Goal: Task Accomplishment & Management: Use online tool/utility

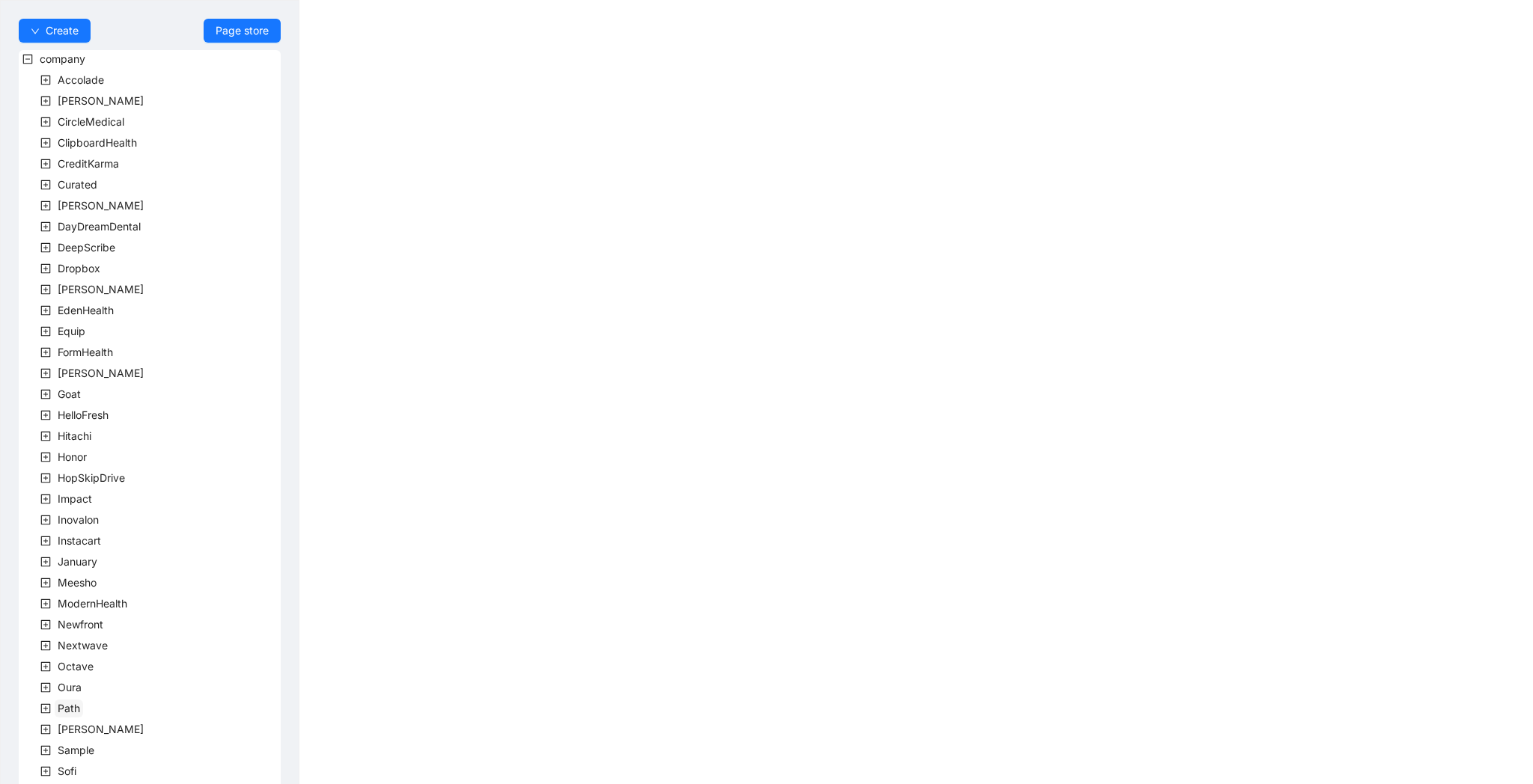
scroll to position [185, 0]
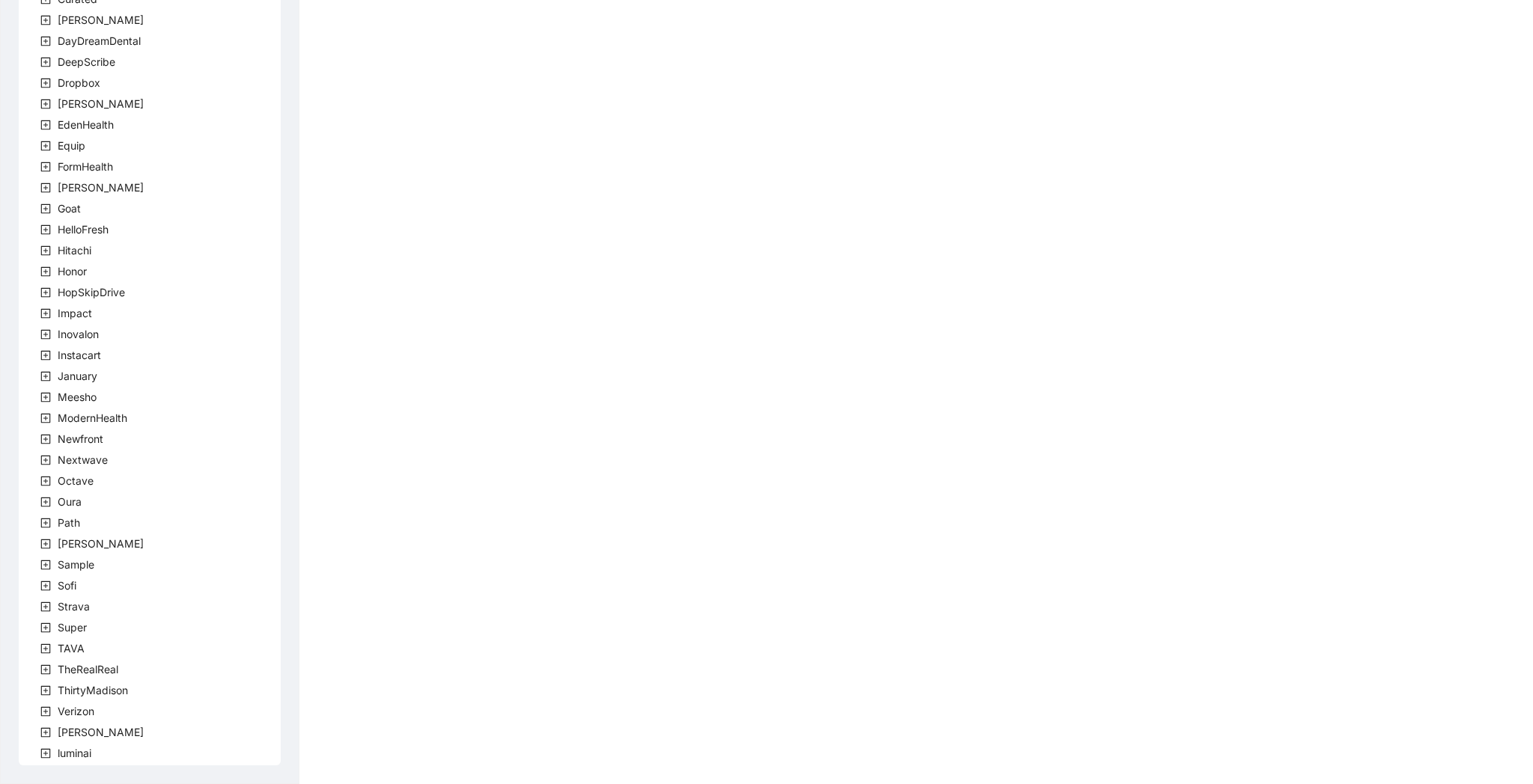
click at [49, 647] on icon "plus-square" at bounding box center [46, 649] width 10 height 10
click at [84, 667] on span "team" at bounding box center [88, 669] width 25 height 12
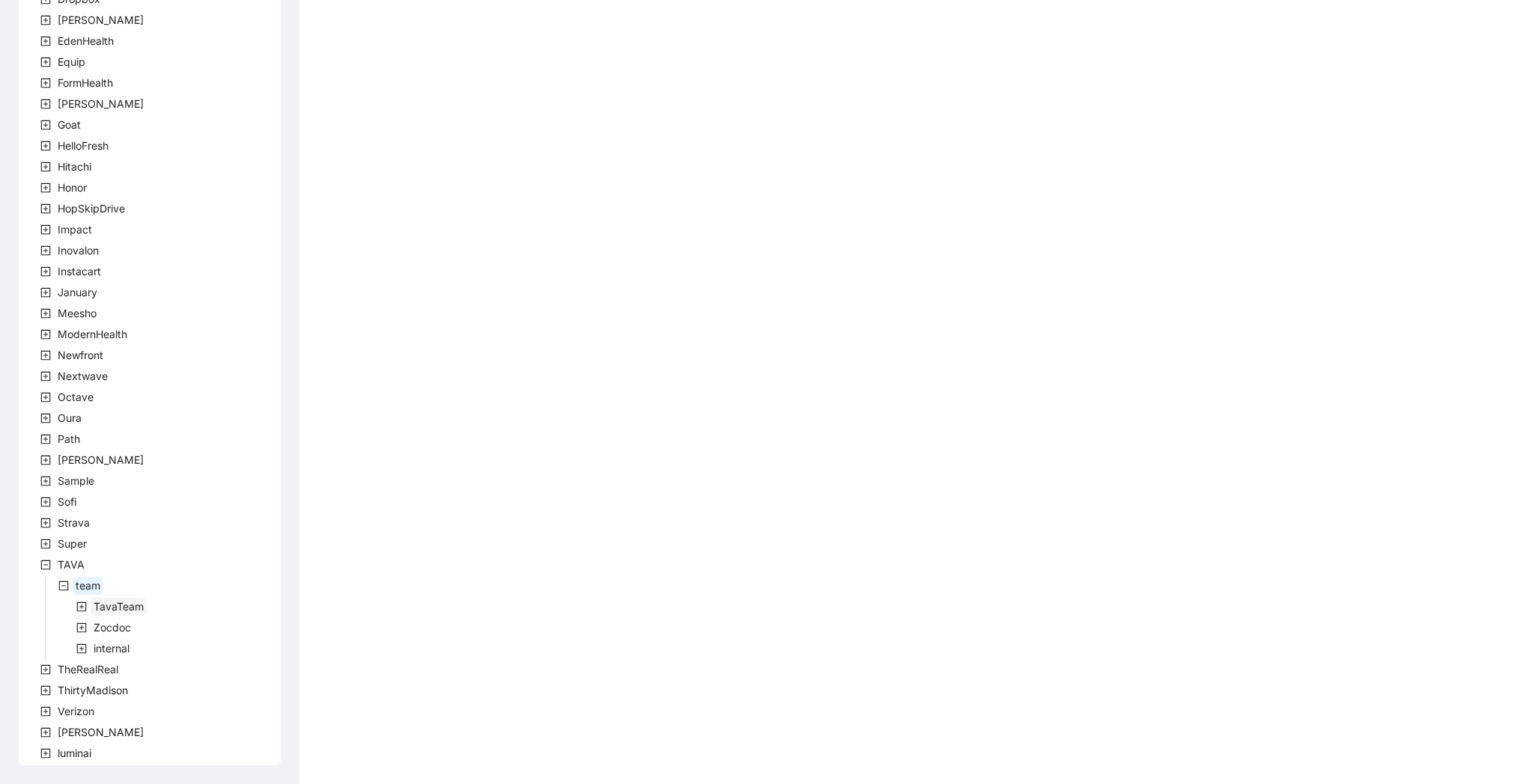
click at [133, 605] on span "TavaTeam" at bounding box center [118, 606] width 50 height 12
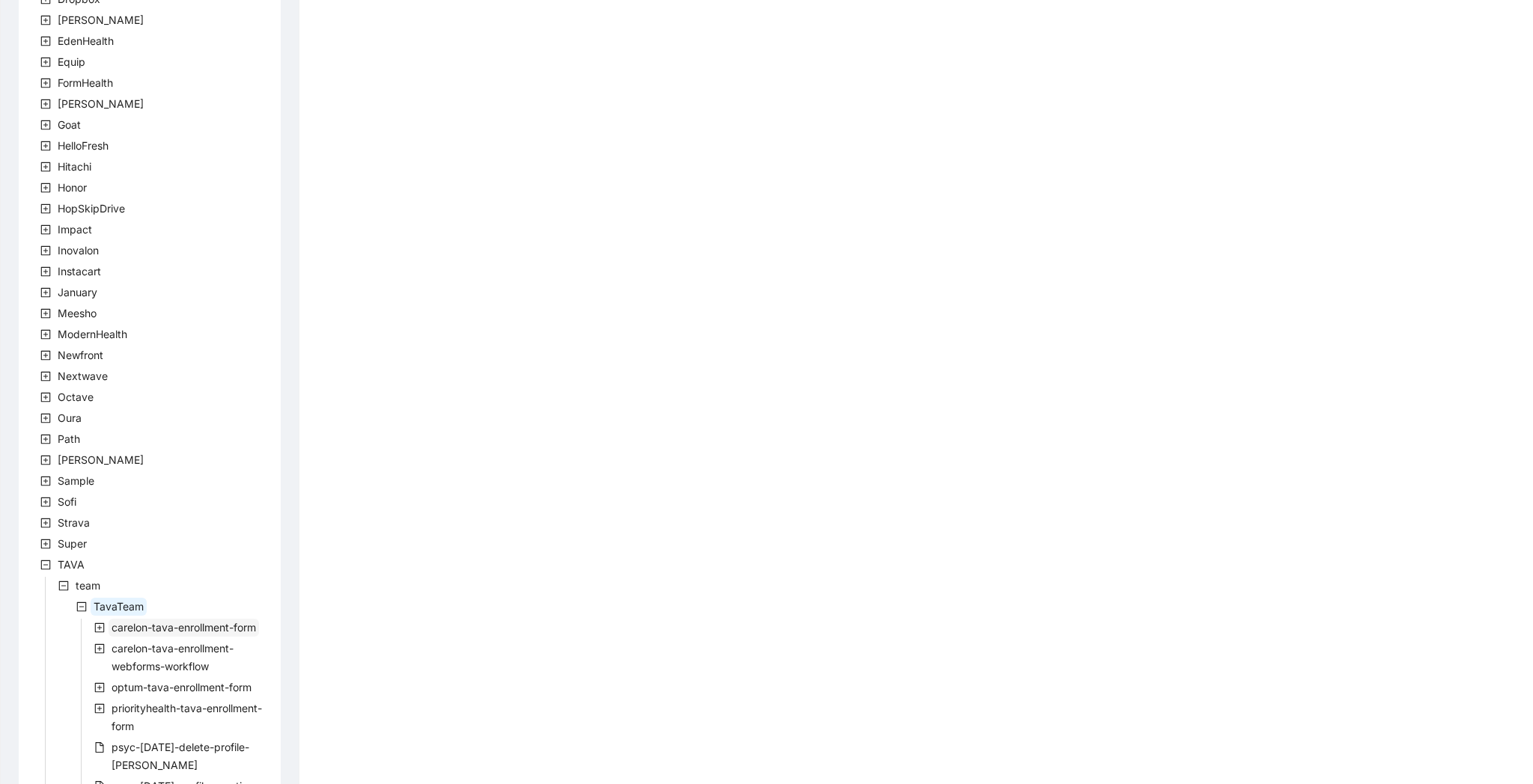
scroll to position [778, 0]
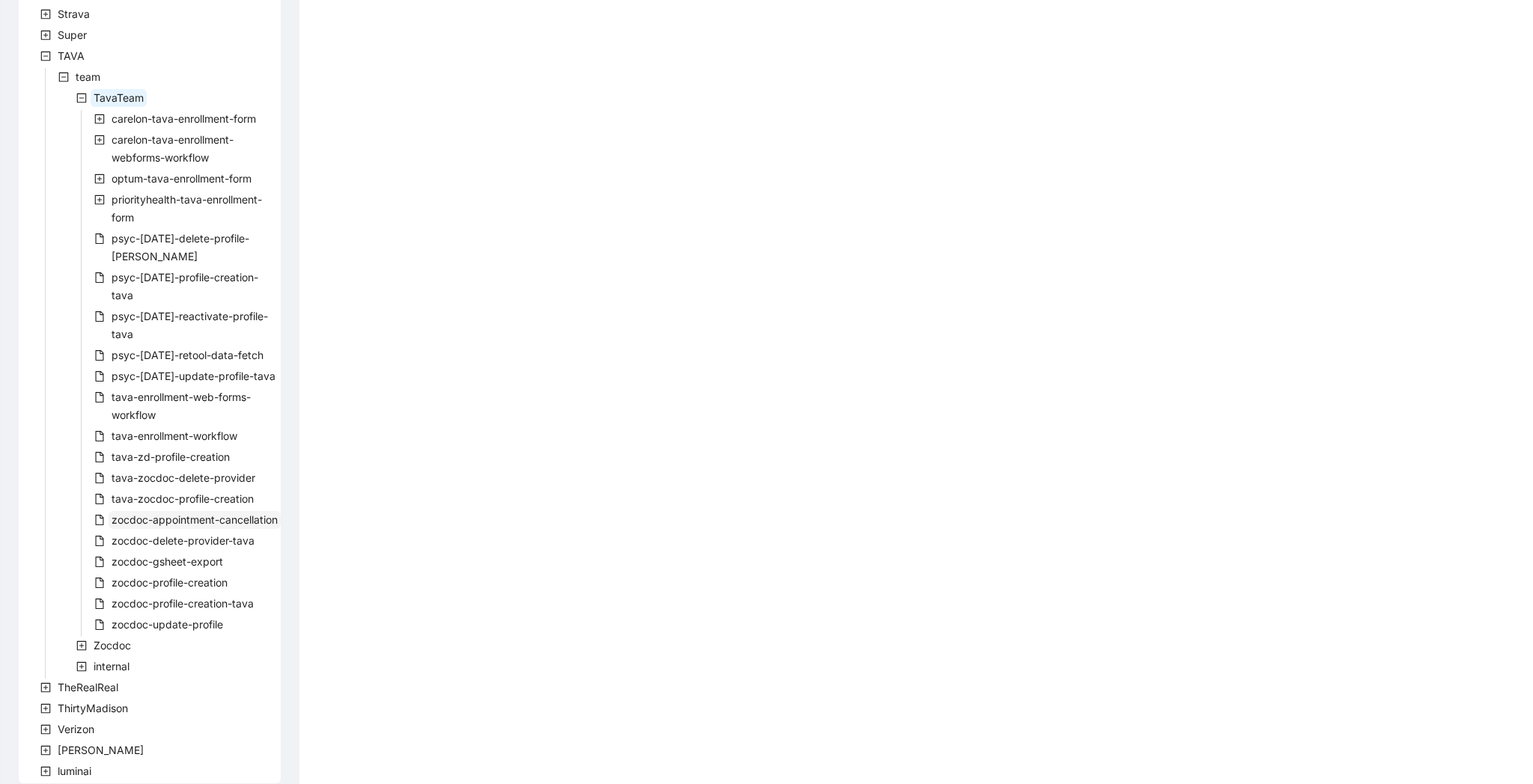
click at [186, 511] on span "zocdoc-appointment-cancellation" at bounding box center [194, 519] width 172 height 18
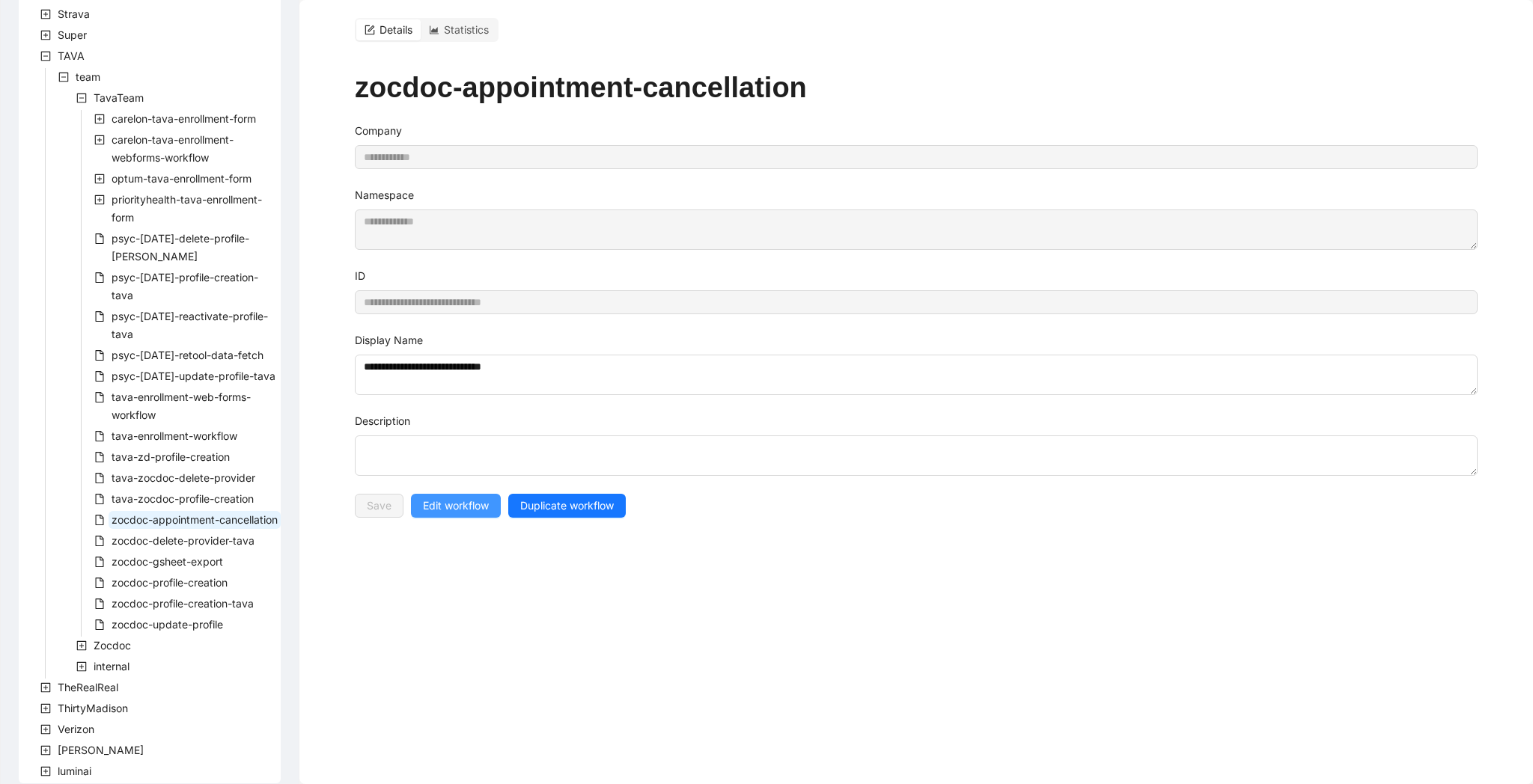
click at [477, 499] on span "Edit workflow" at bounding box center [455, 505] width 66 height 16
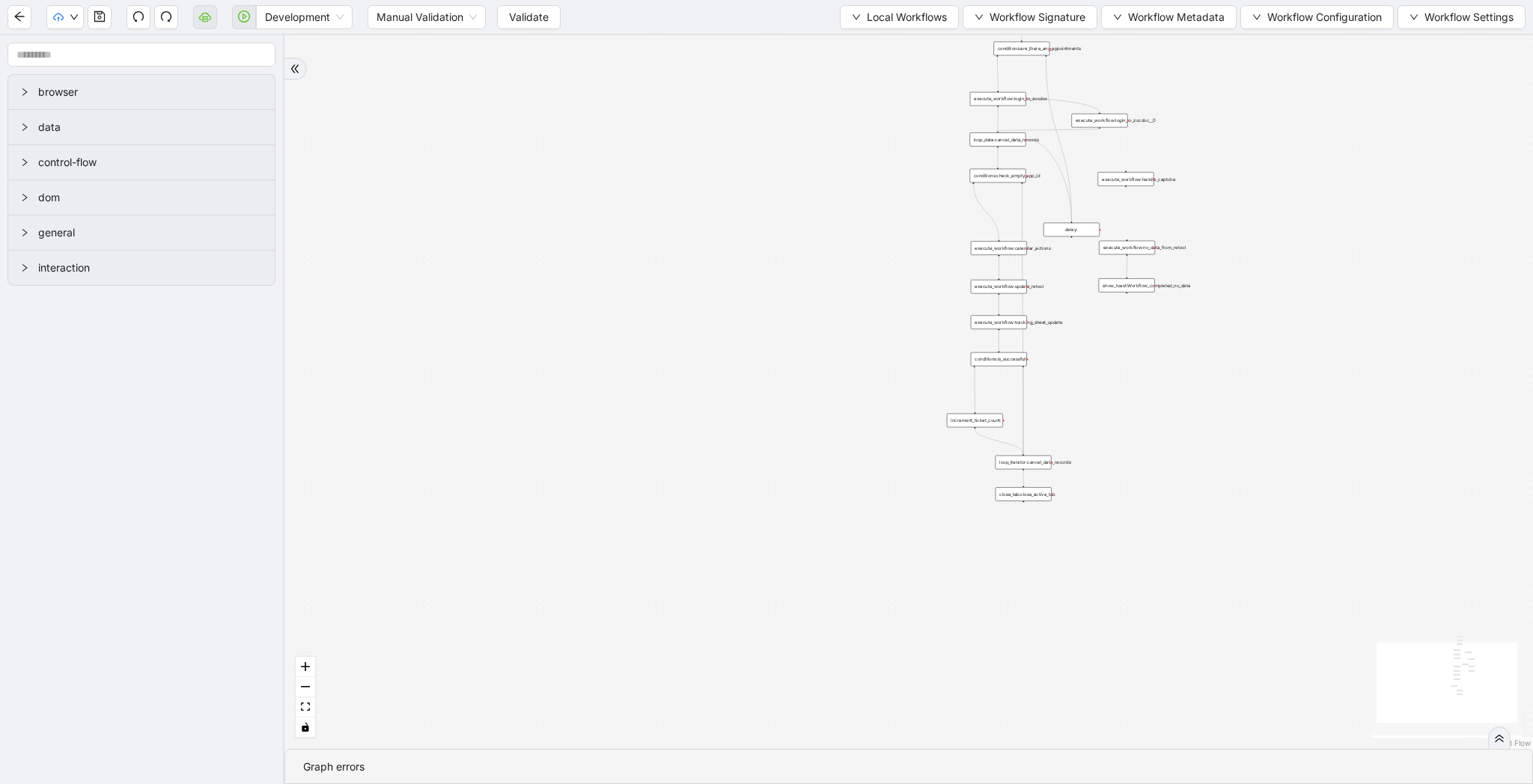
click at [573, 19] on div "Development Manual Validation Validate Local Workflows Workflow Signature Workf…" at bounding box center [766, 16] width 1533 height 34
click at [542, 18] on span "Validate" at bounding box center [528, 16] width 39 height 16
click at [208, 19] on icon "cloud-server" at bounding box center [204, 16] width 12 height 12
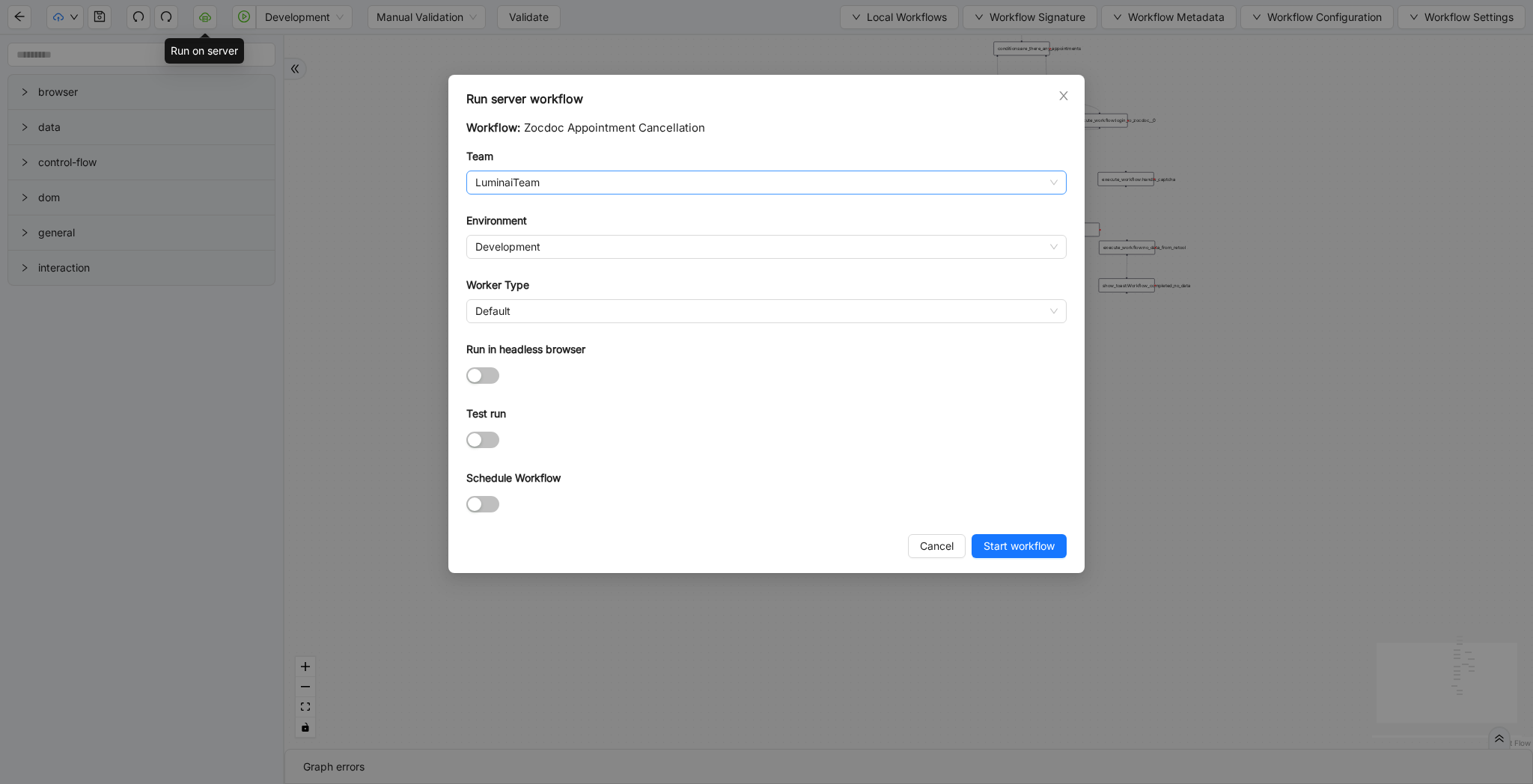
click at [523, 185] on span "LuminaiTeam" at bounding box center [766, 182] width 583 height 22
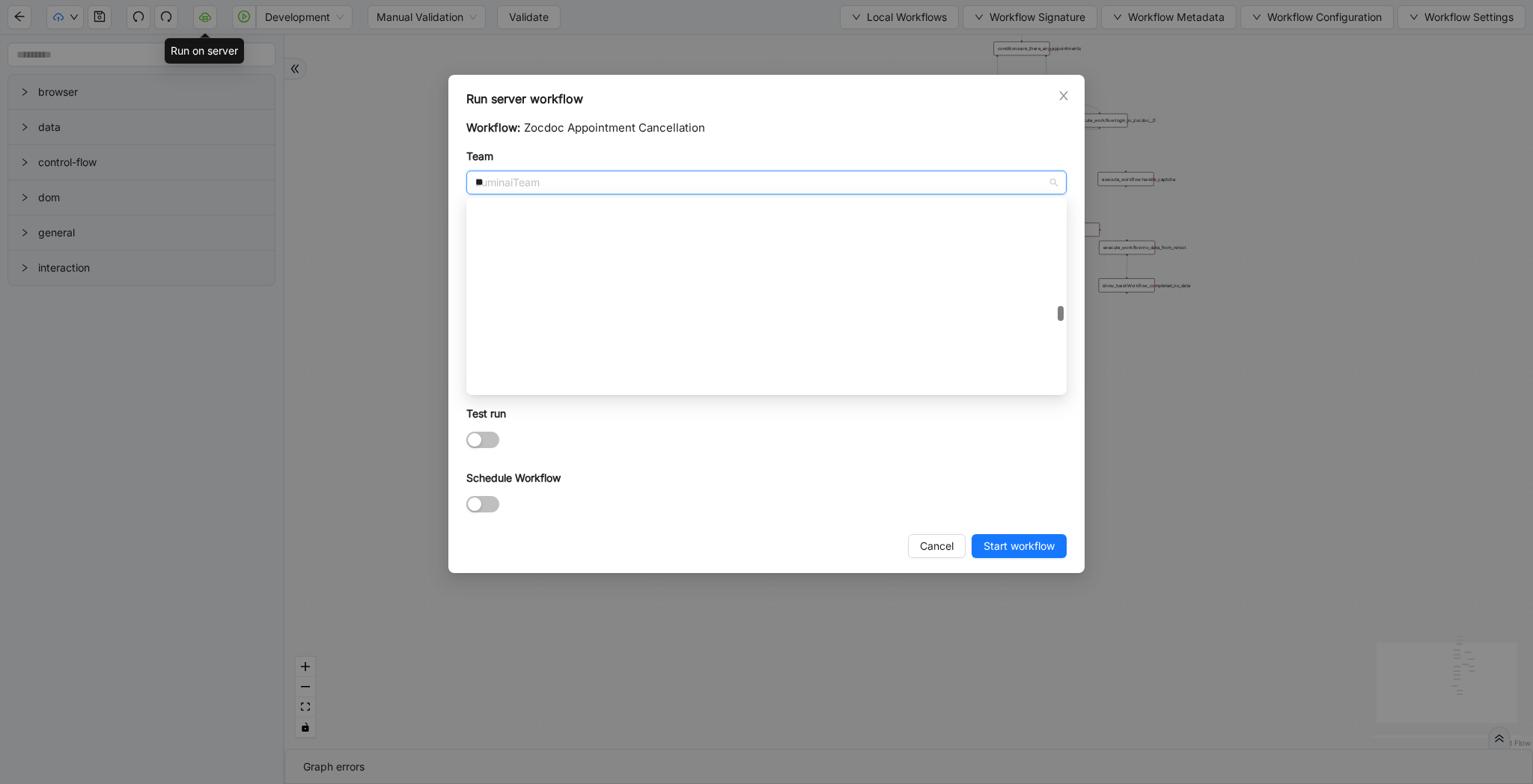
scroll to position [2, 0]
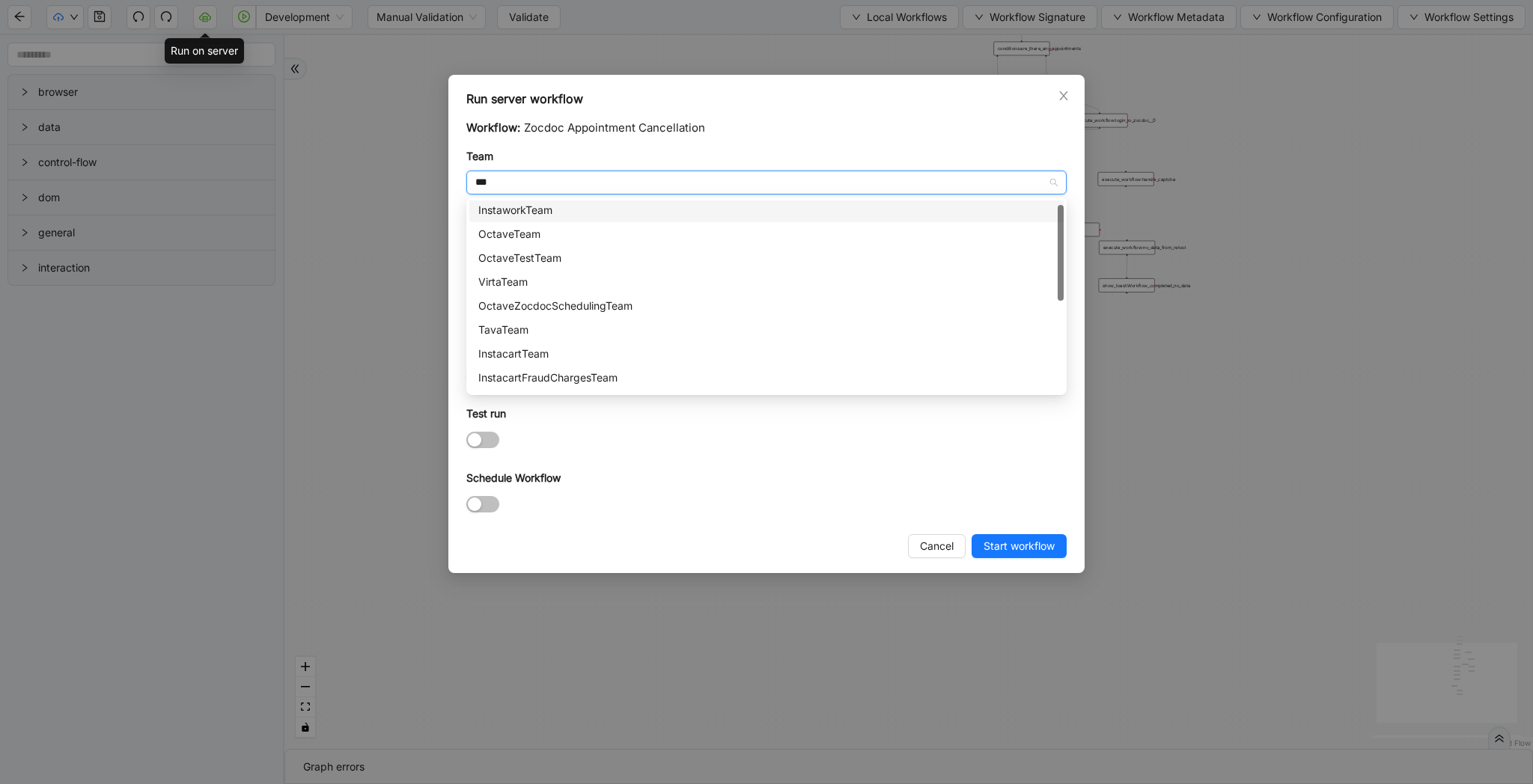
type input "****"
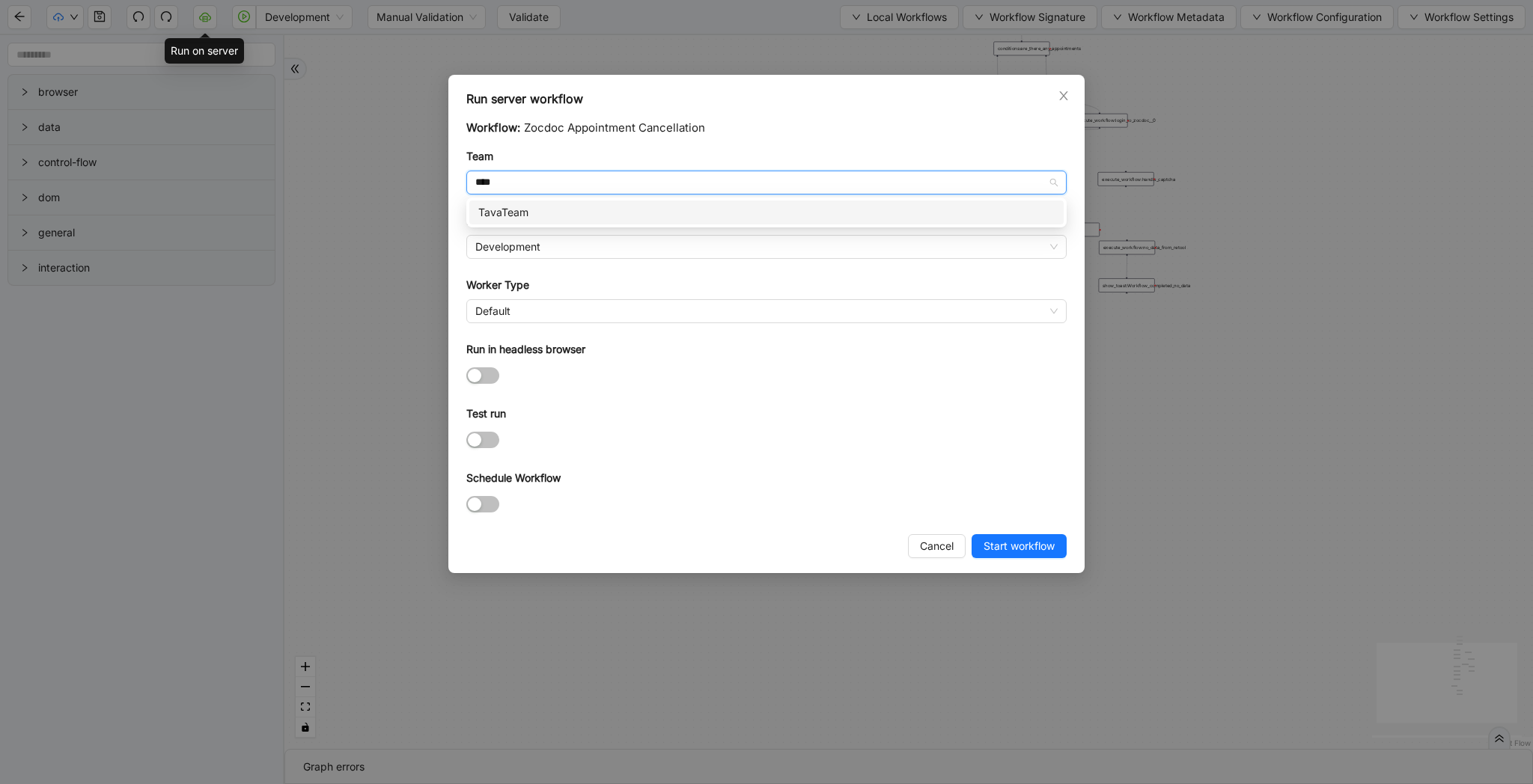
click at [521, 205] on div "TavaTeam" at bounding box center [766, 212] width 576 height 16
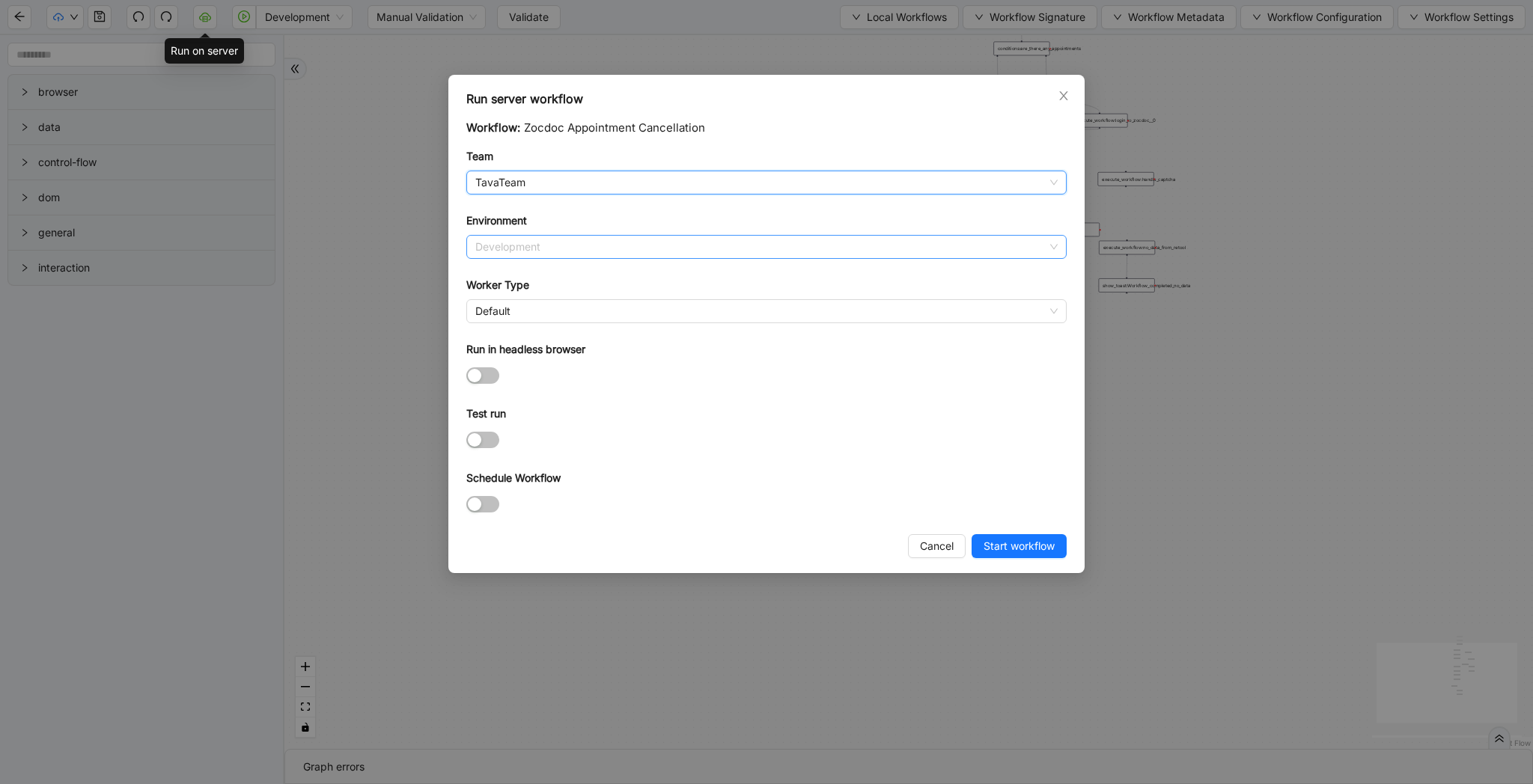
click at [519, 239] on span "Development" at bounding box center [766, 247] width 583 height 22
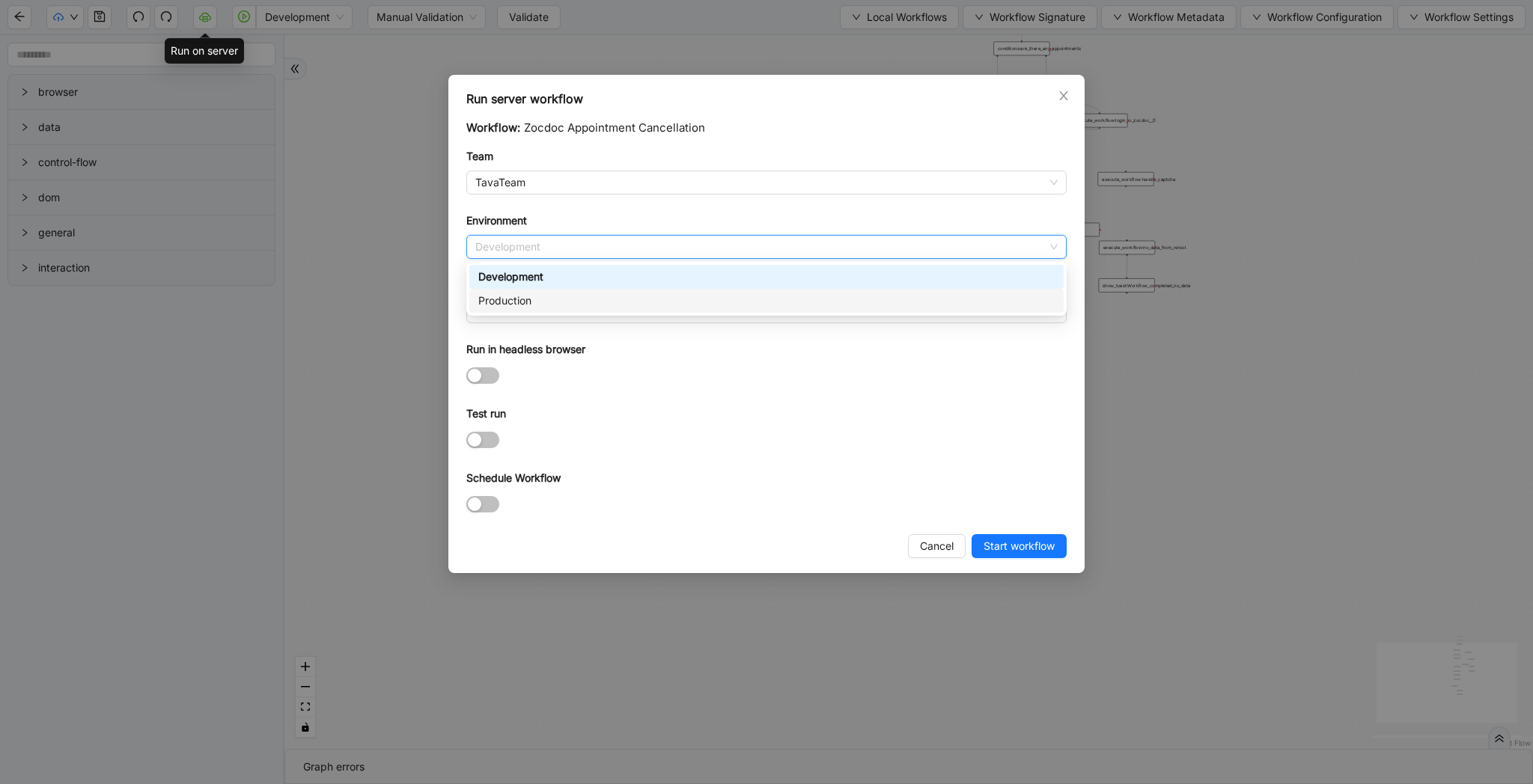
click at [519, 301] on div "Production" at bounding box center [766, 300] width 576 height 16
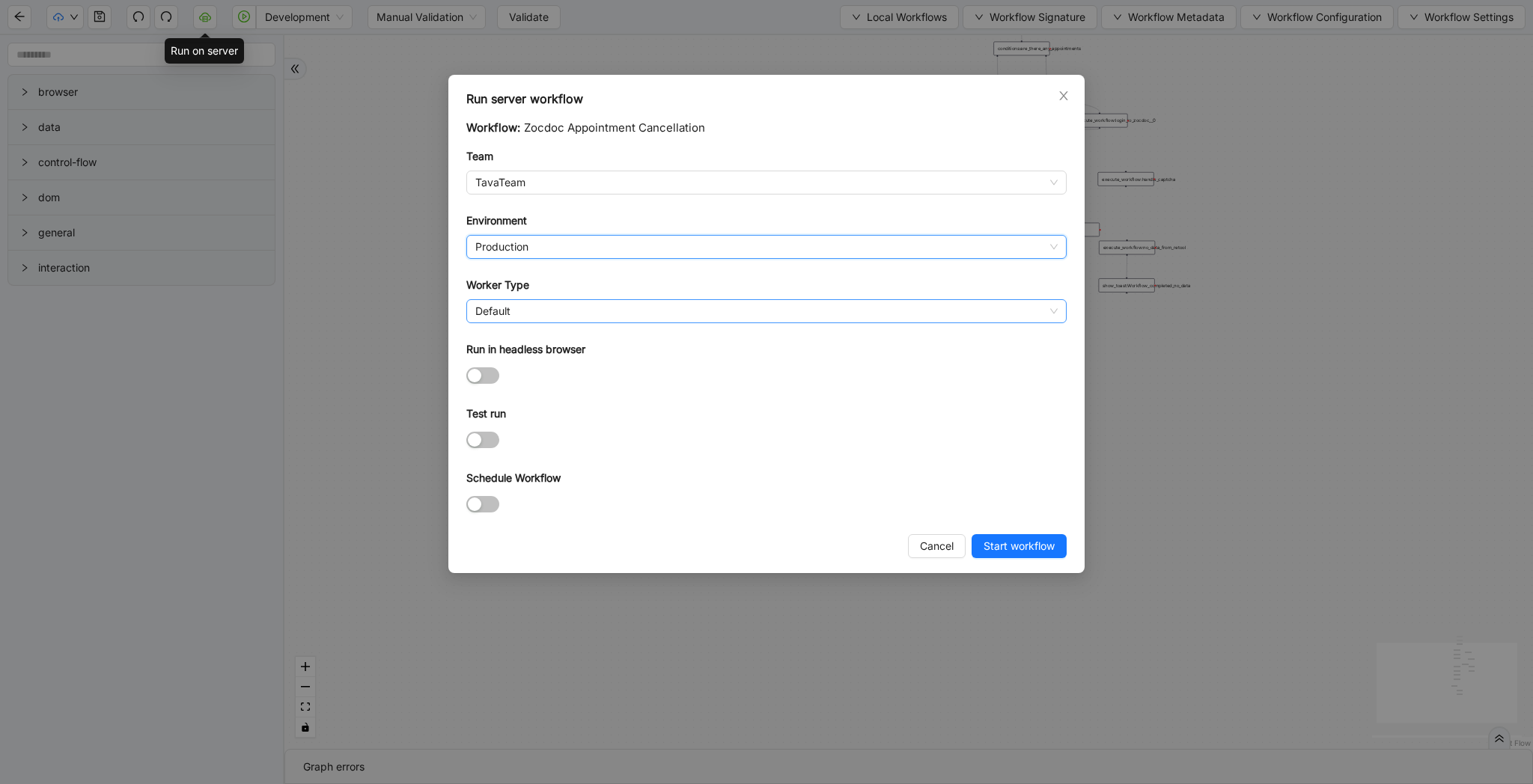
click at [519, 318] on span "Default" at bounding box center [766, 311] width 583 height 22
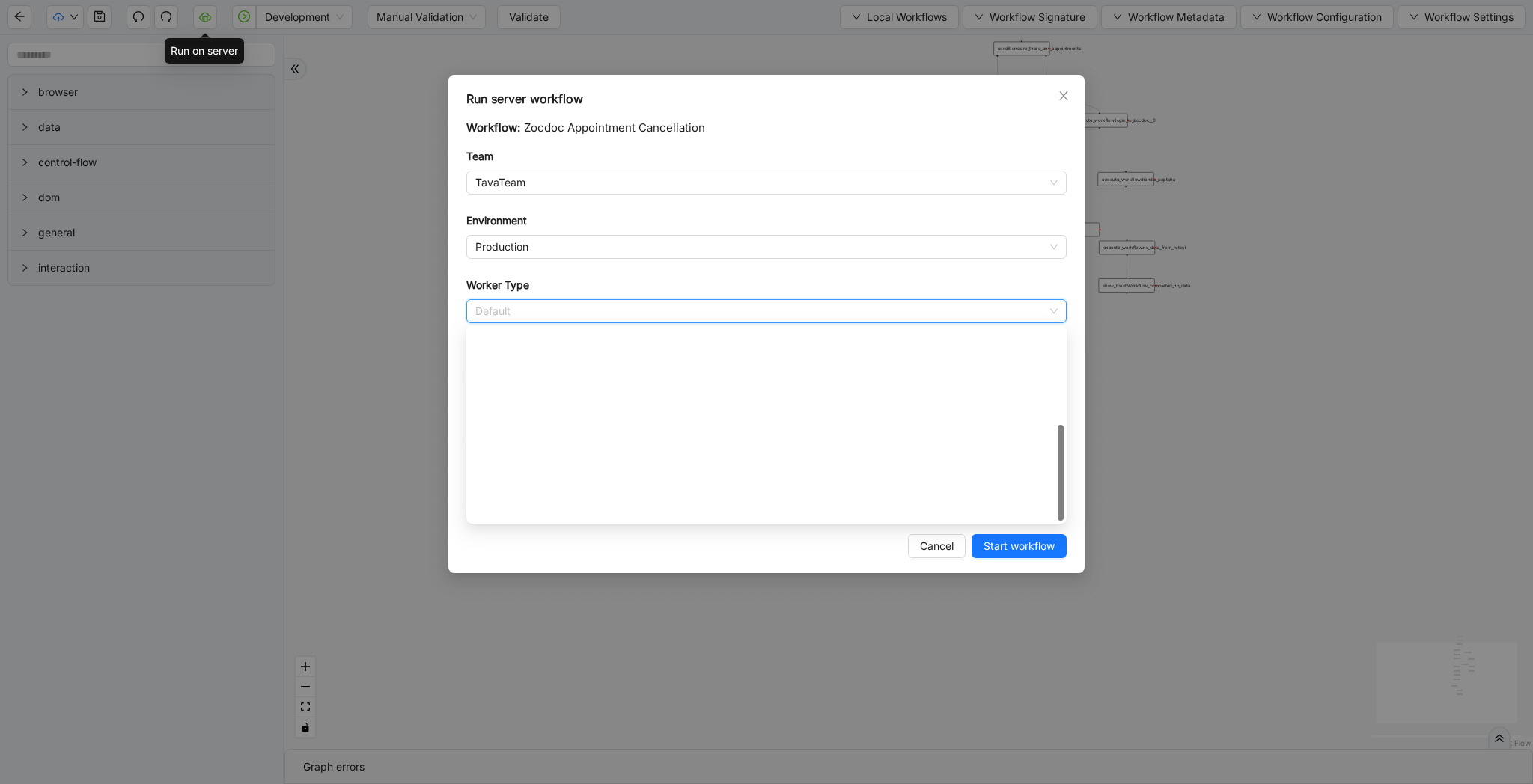
scroll to position [216, 0]
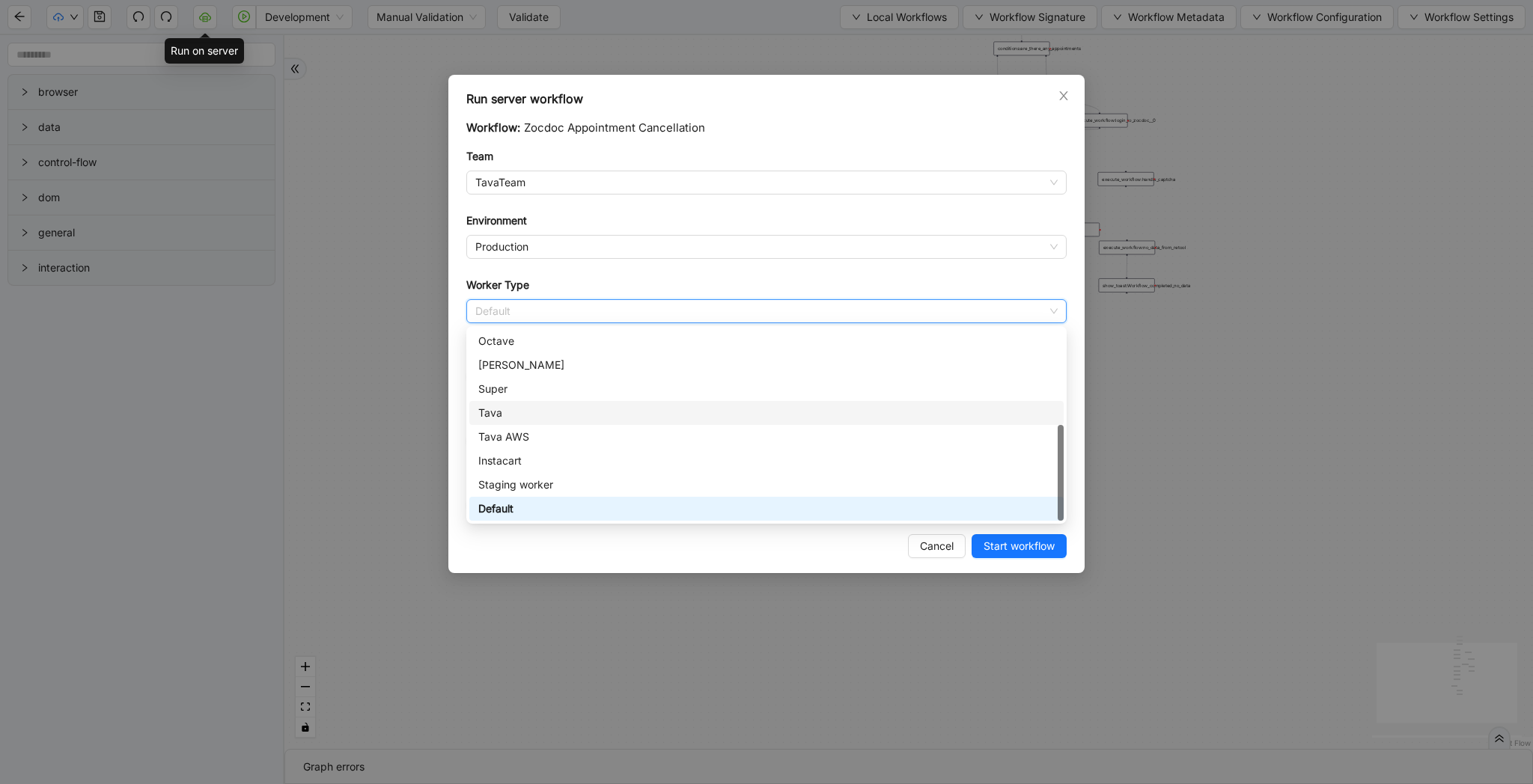
click at [523, 419] on div "Tava" at bounding box center [766, 413] width 576 height 16
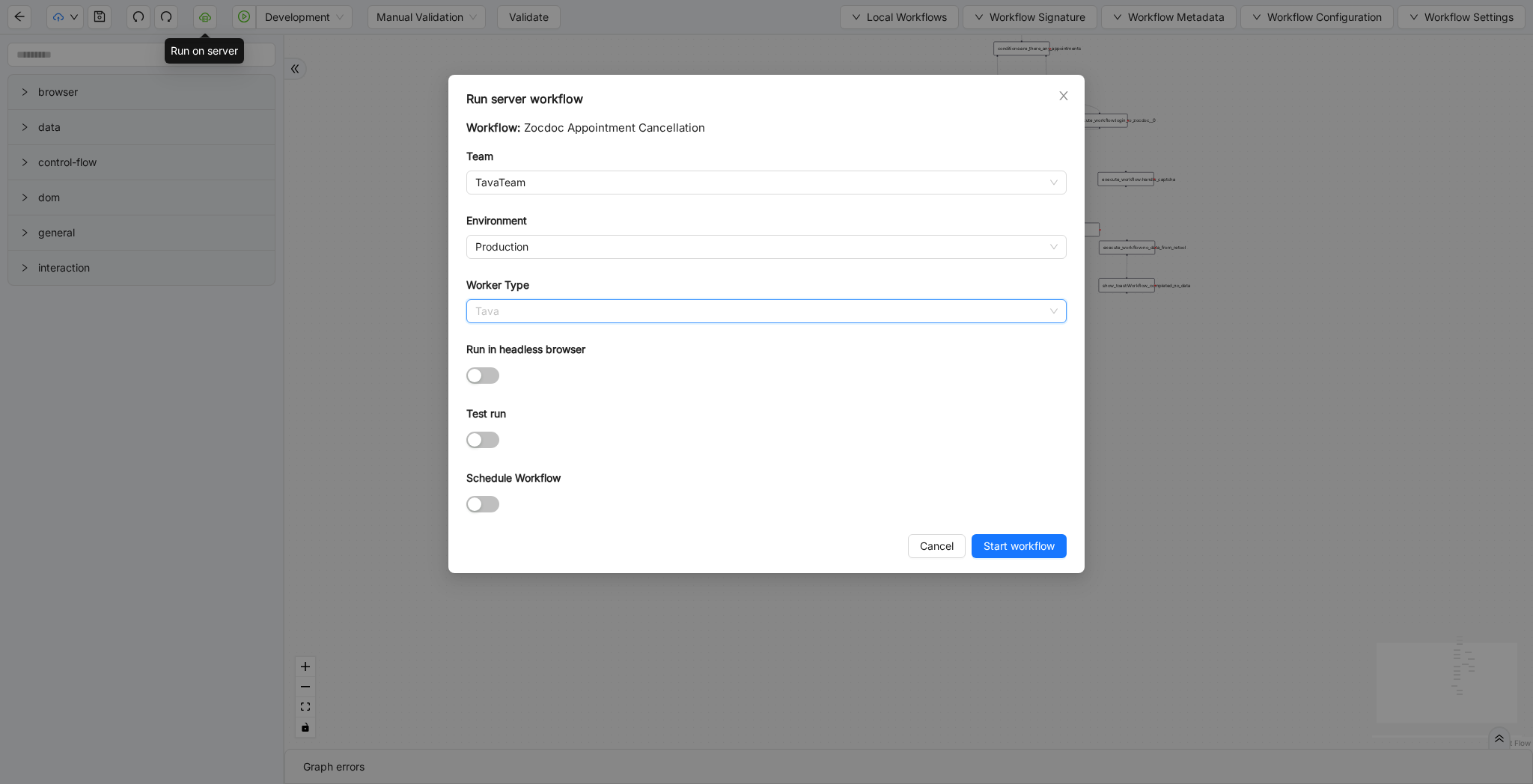
click at [547, 307] on span "Tava" at bounding box center [766, 311] width 583 height 22
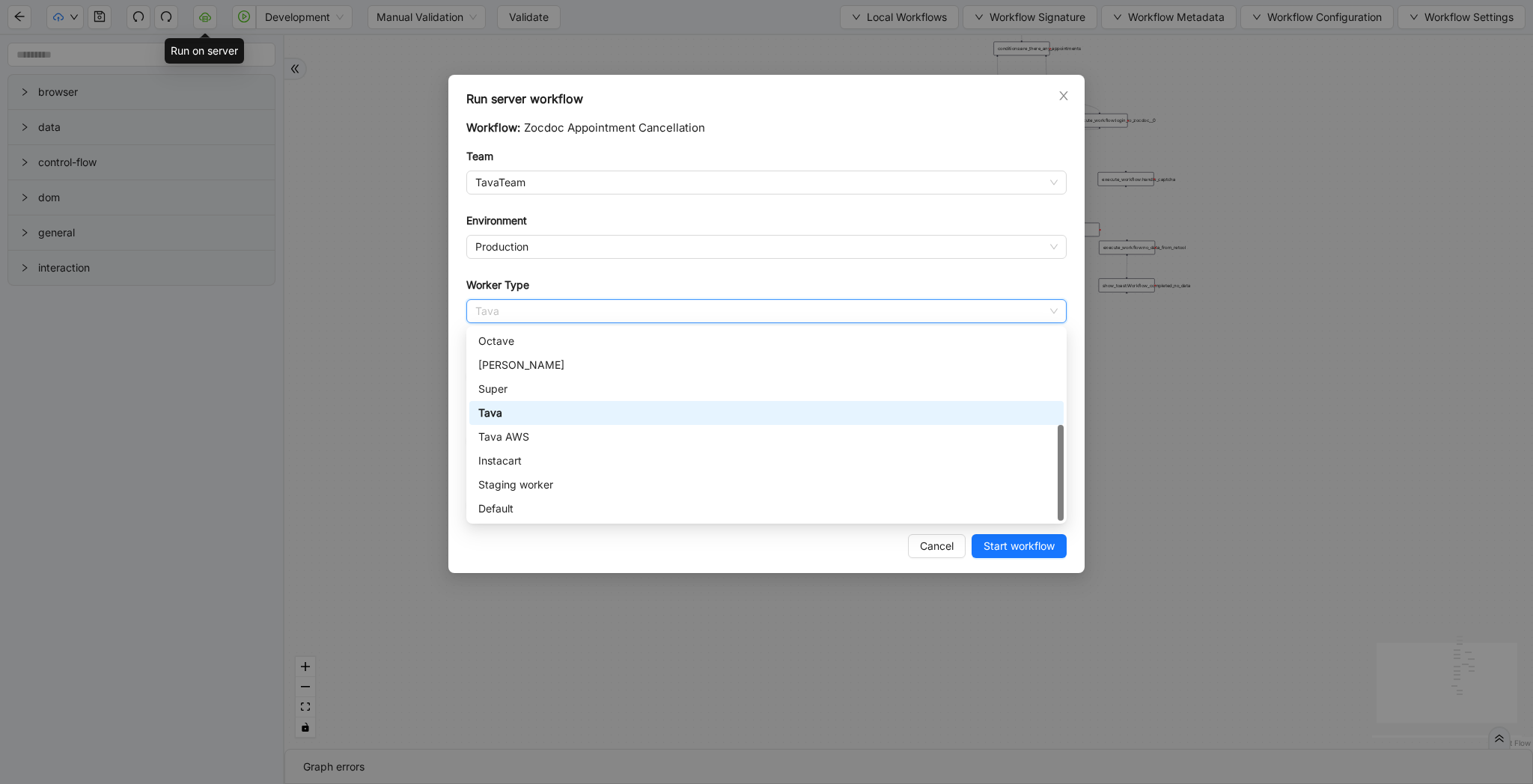
scroll to position [0, 0]
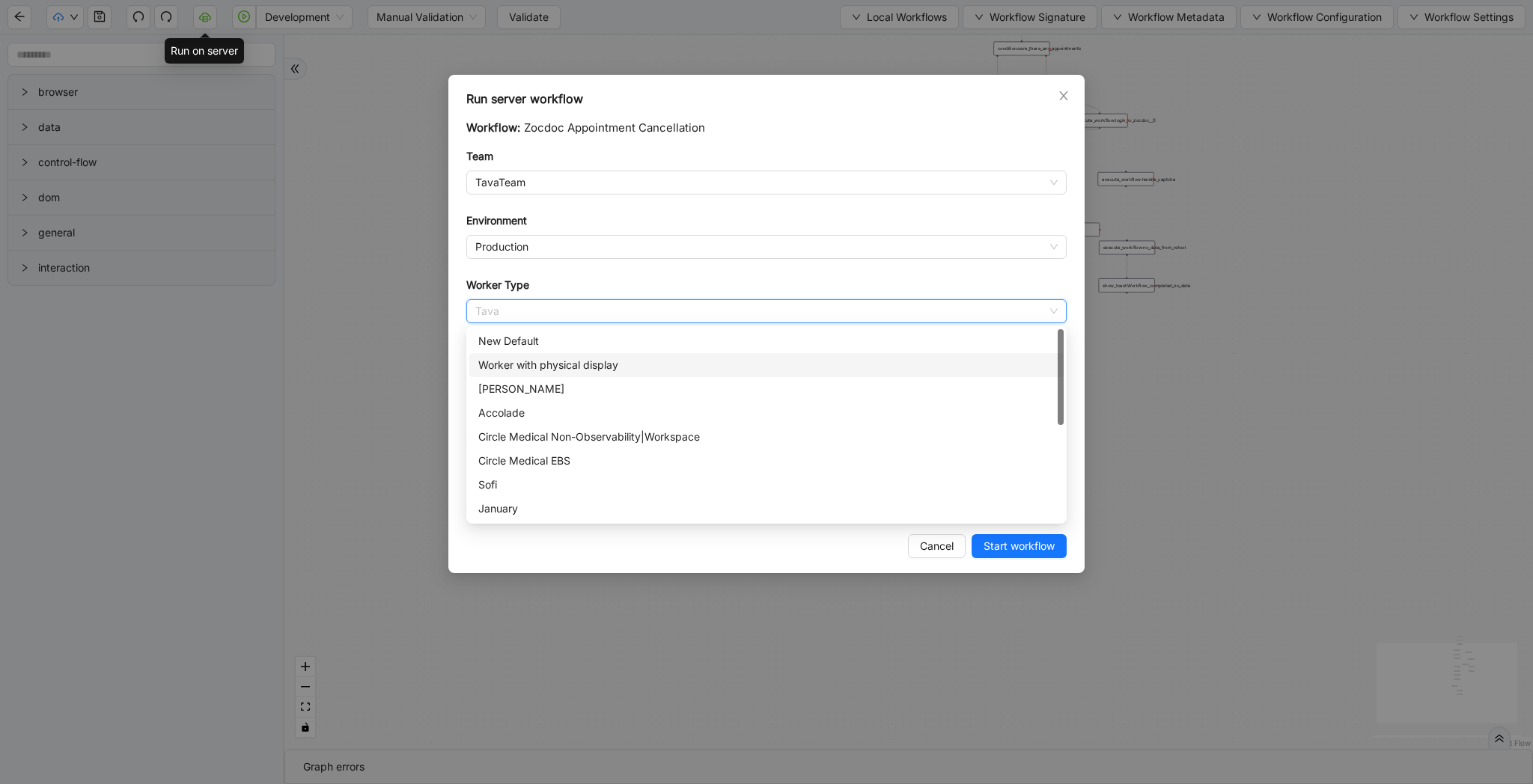
click at [557, 368] on div "Worker with physical display" at bounding box center [766, 365] width 576 height 16
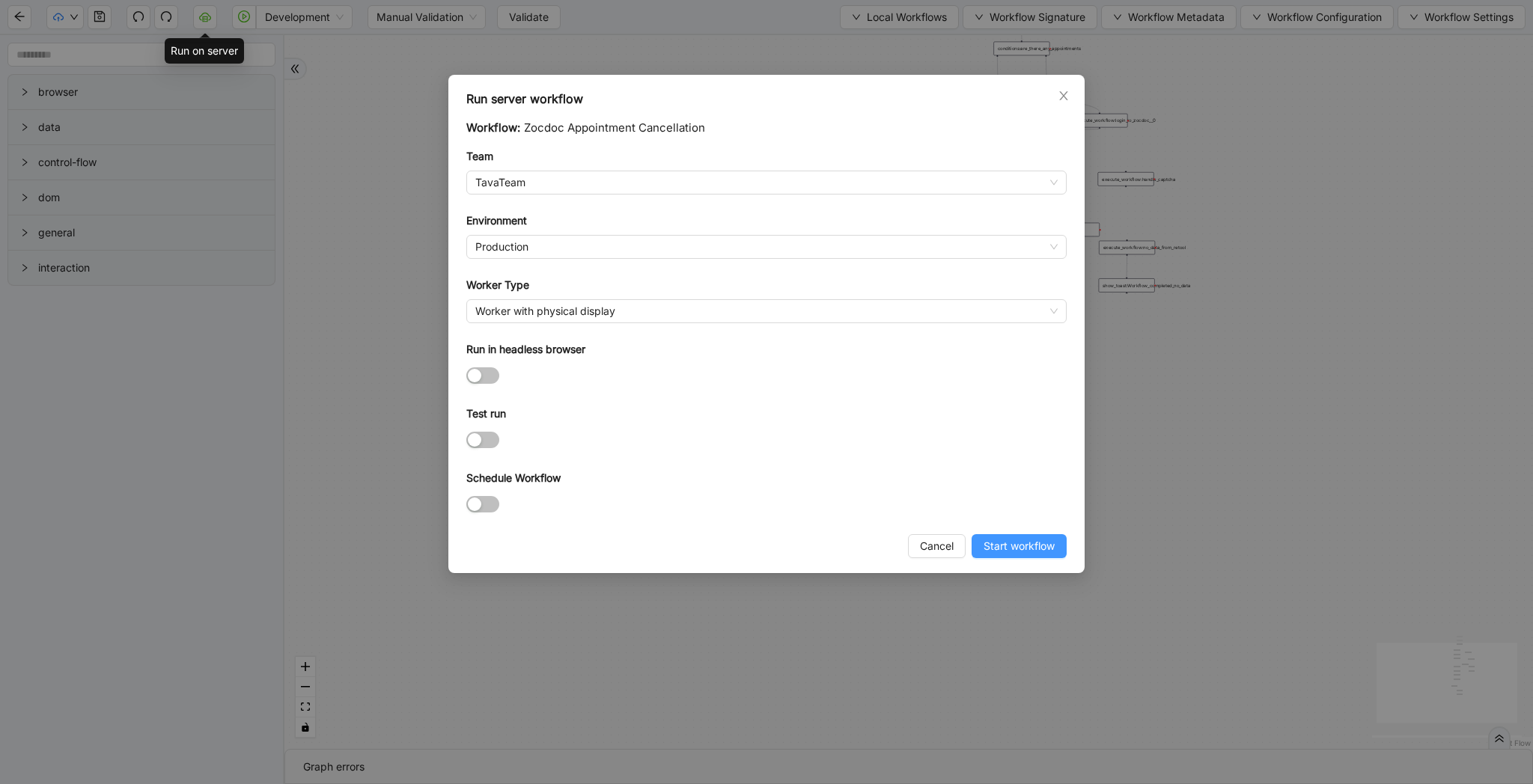
click at [1025, 546] on span "Start workflow" at bounding box center [1018, 546] width 71 height 16
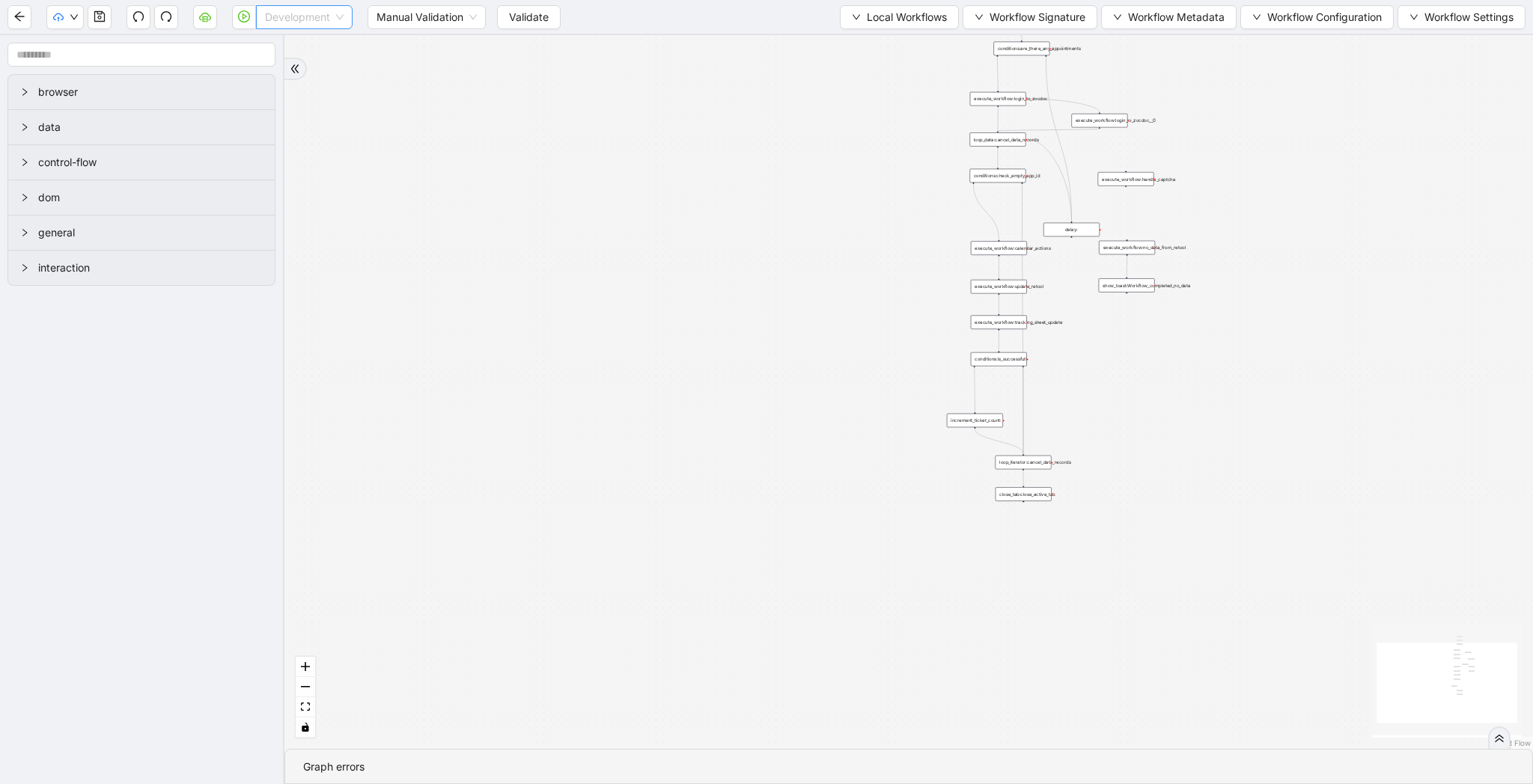
click at [287, 19] on span "Development" at bounding box center [304, 16] width 79 height 22
click at [288, 70] on div "Production" at bounding box center [304, 70] width 73 height 16
click at [246, 18] on icon "play-circle" at bounding box center [244, 16] width 12 height 12
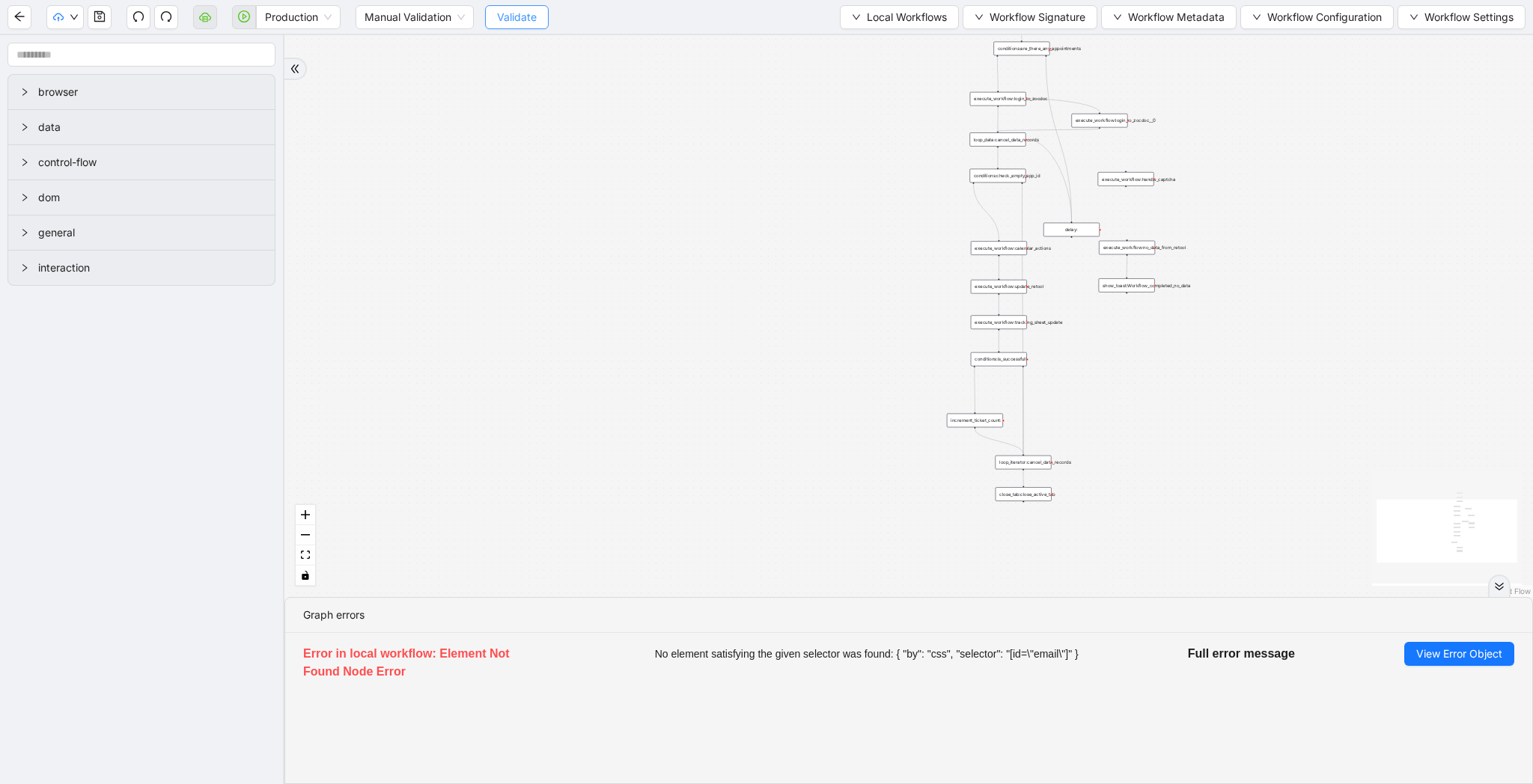
click at [509, 22] on span "Validate" at bounding box center [516, 16] width 39 height 16
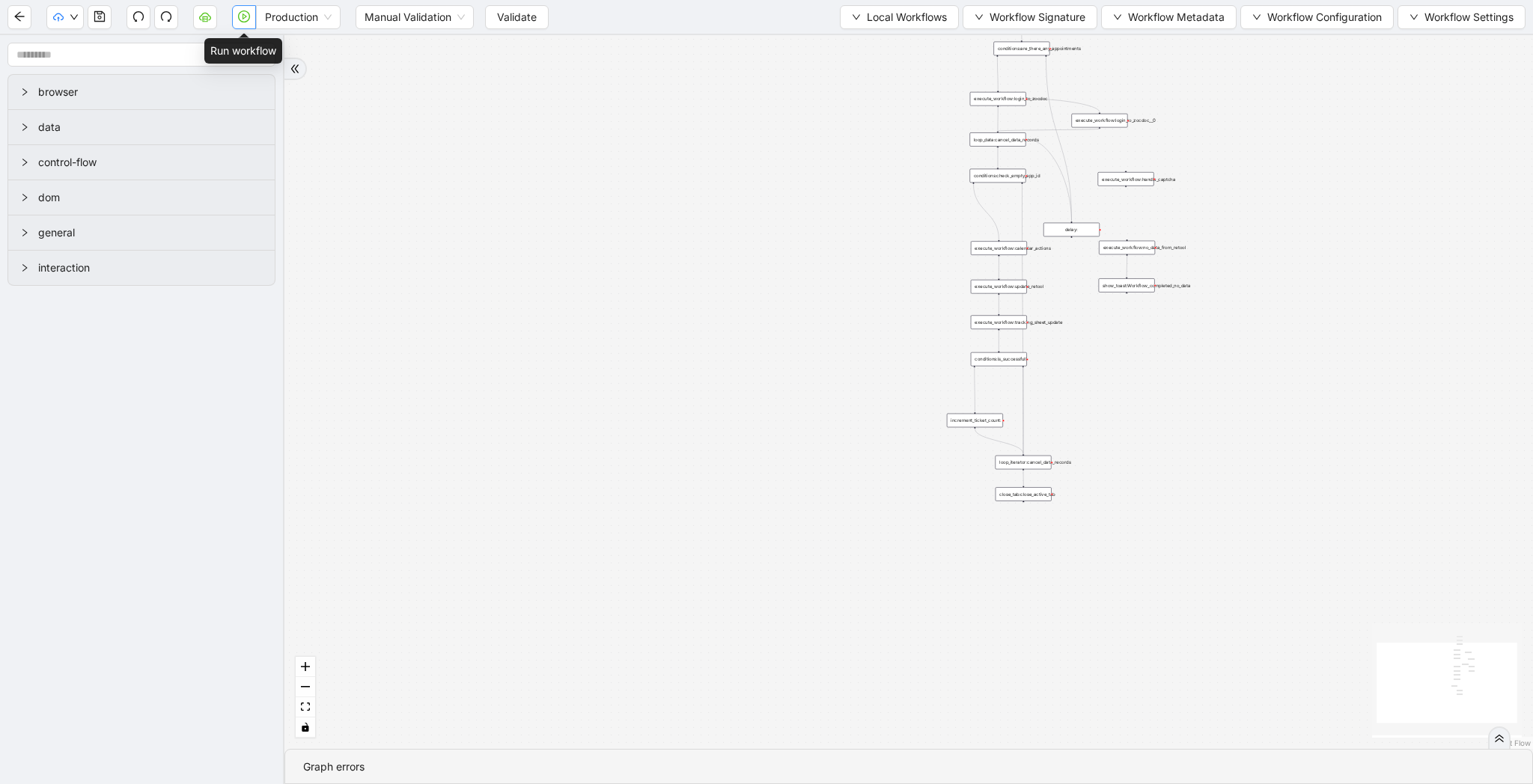
click at [241, 21] on icon "play-circle" at bounding box center [244, 16] width 12 height 12
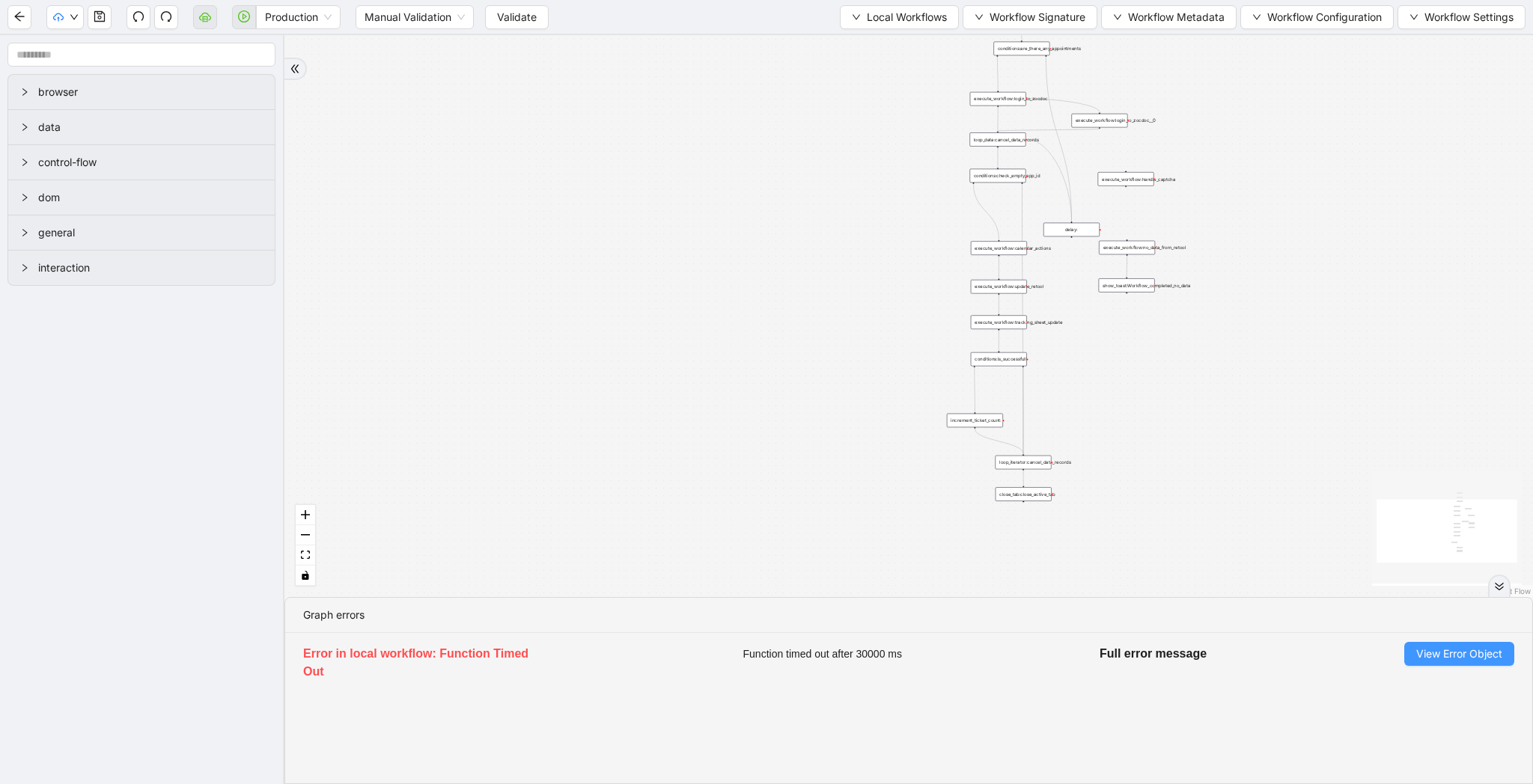
click at [1456, 662] on button "View Error Object" at bounding box center [1459, 653] width 110 height 24
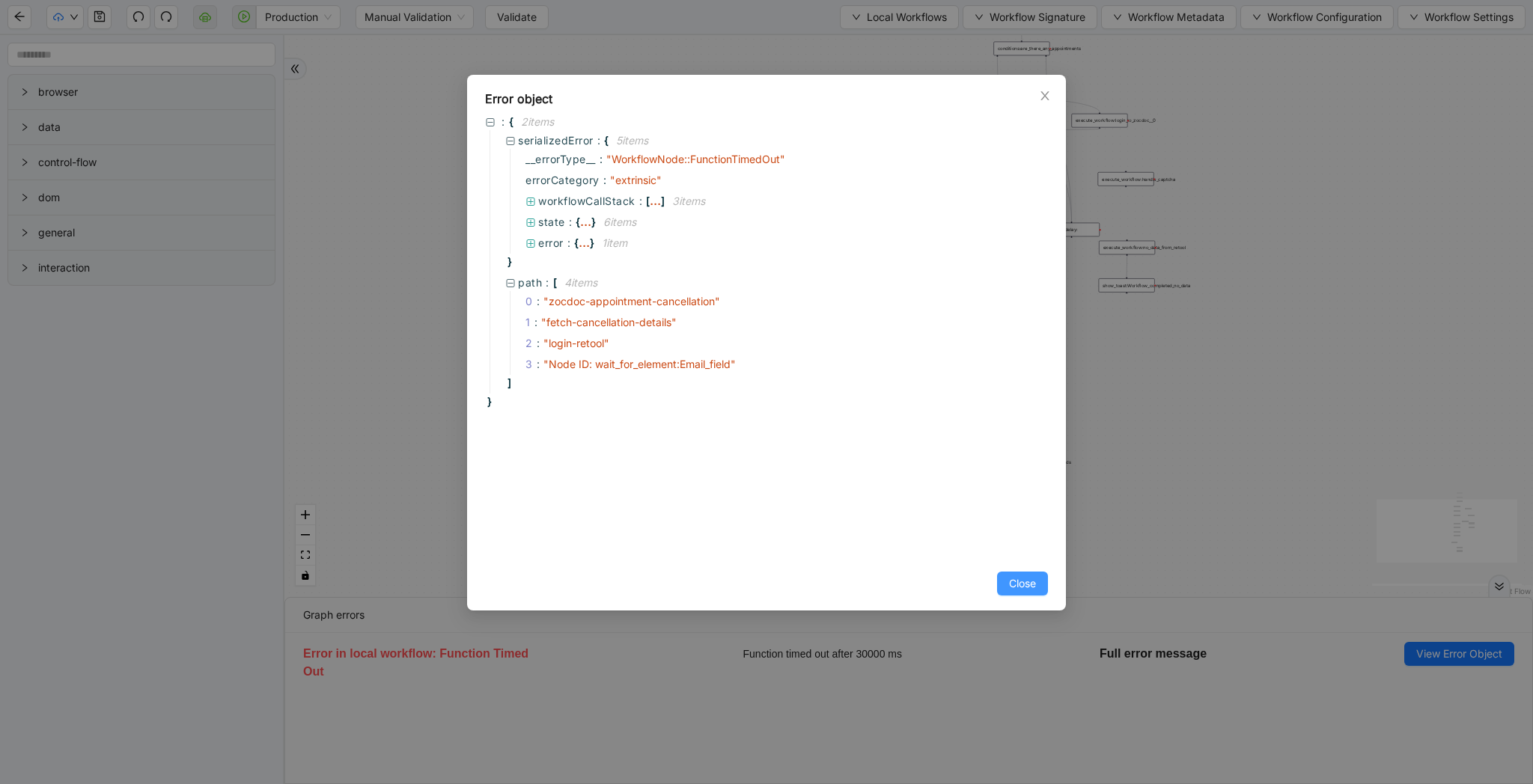
click at [1016, 588] on span "Close" at bounding box center [1022, 583] width 27 height 16
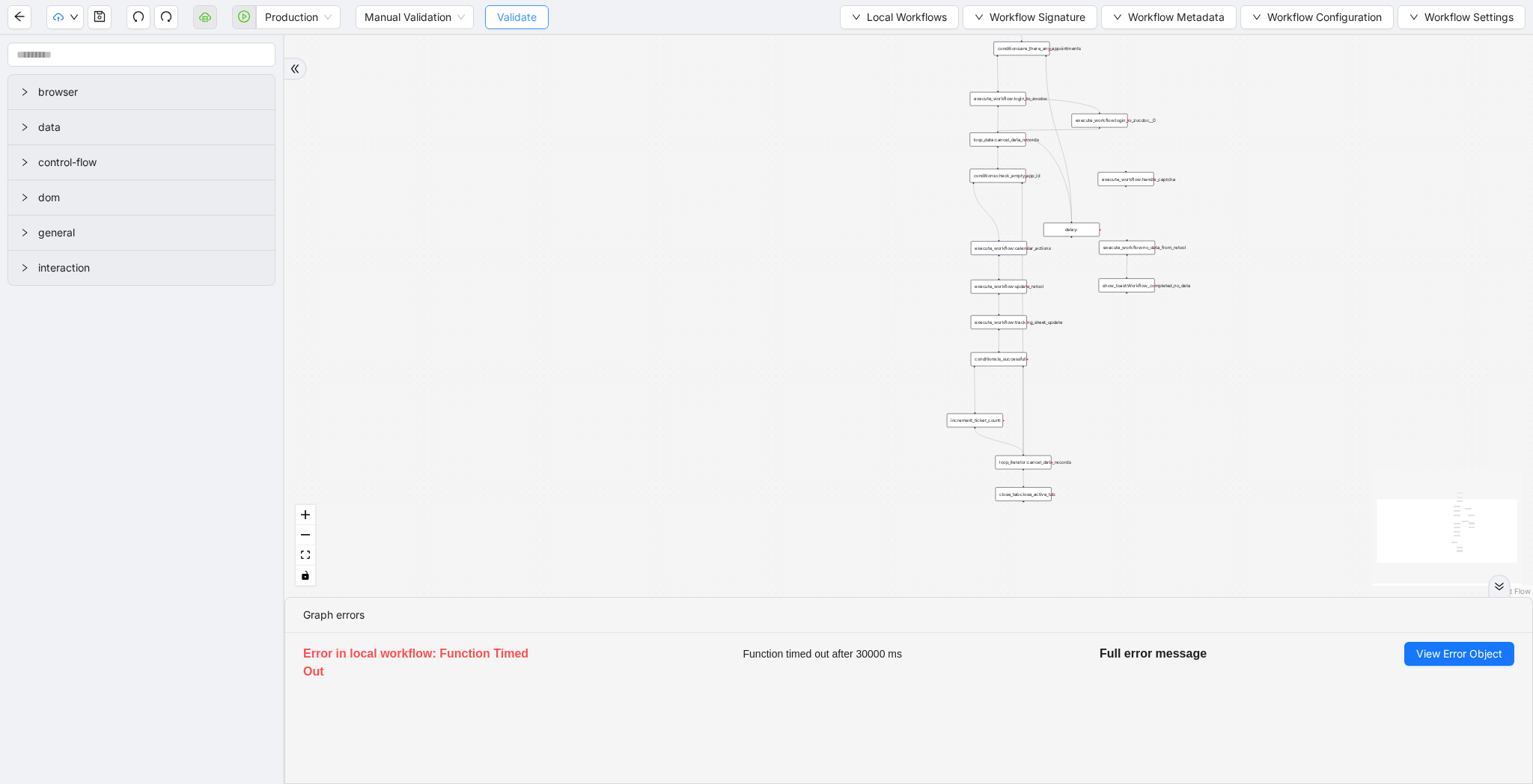
click at [523, 14] on span "Validate" at bounding box center [516, 16] width 39 height 16
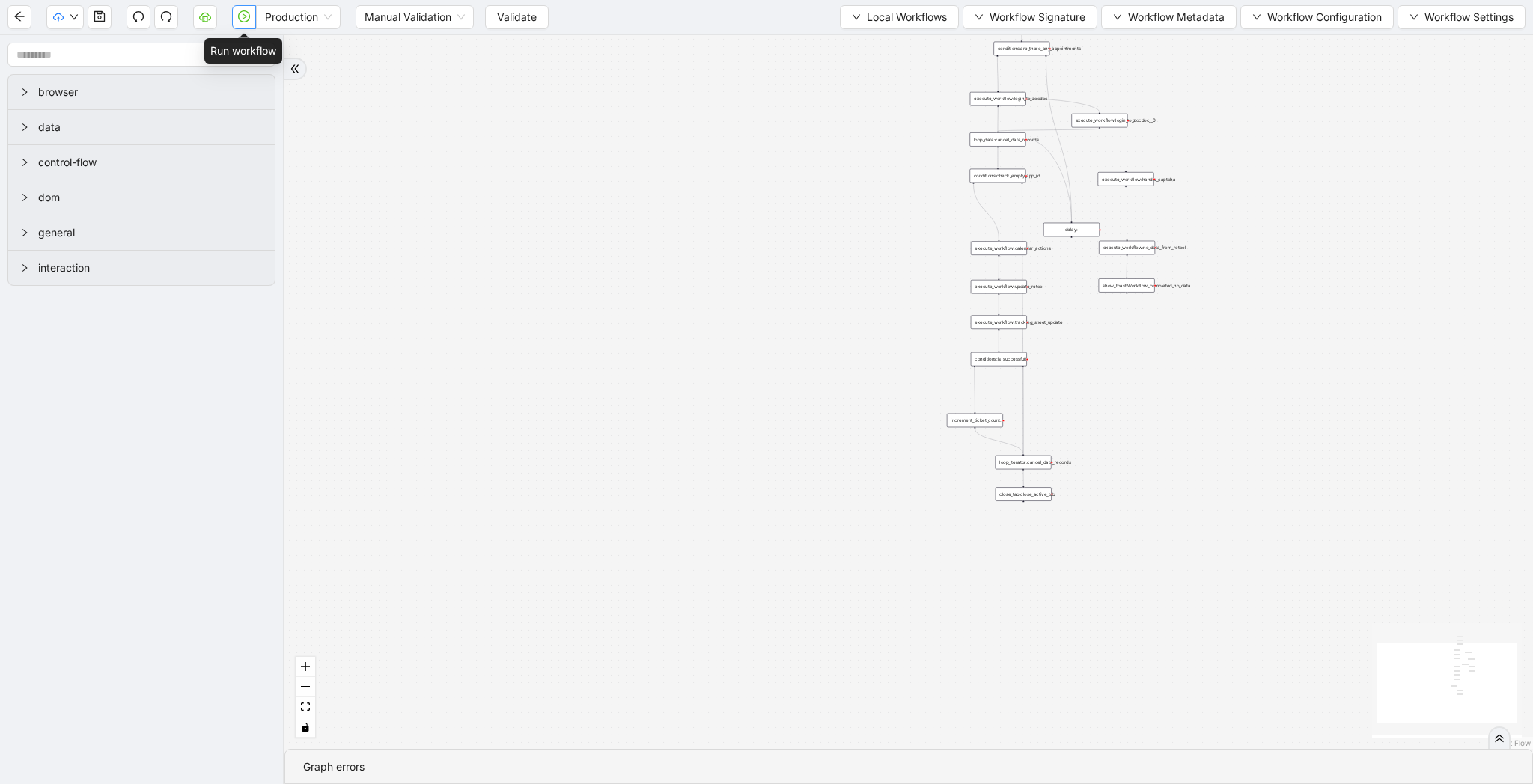
click at [244, 20] on icon "play-circle" at bounding box center [244, 16] width 12 height 12
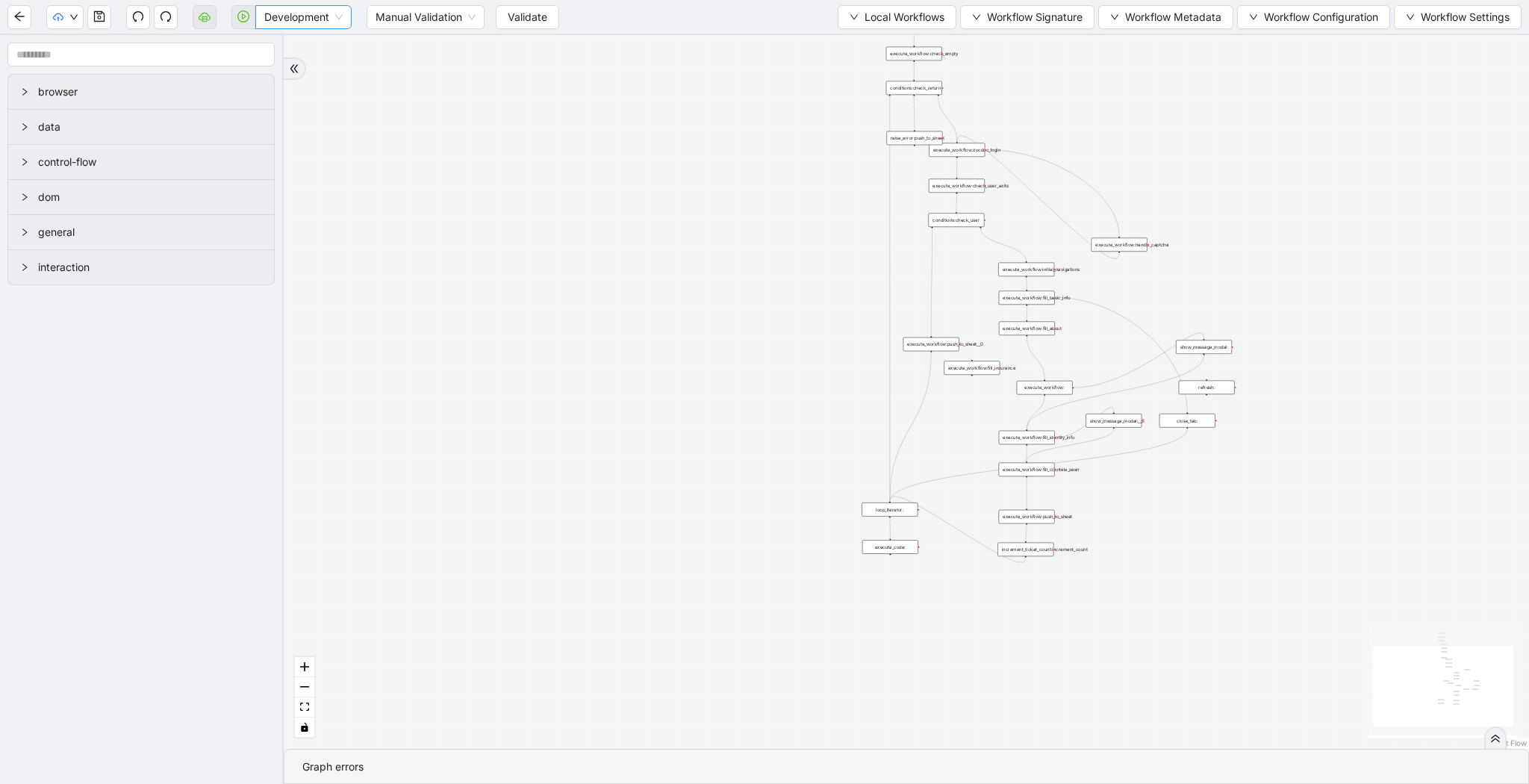
click at [319, 18] on span "Development" at bounding box center [304, 16] width 79 height 22
click at [310, 70] on div "Production" at bounding box center [304, 70] width 73 height 16
click at [514, 16] on span "Validate" at bounding box center [515, 16] width 39 height 16
